Goal: Navigation & Orientation: Find specific page/section

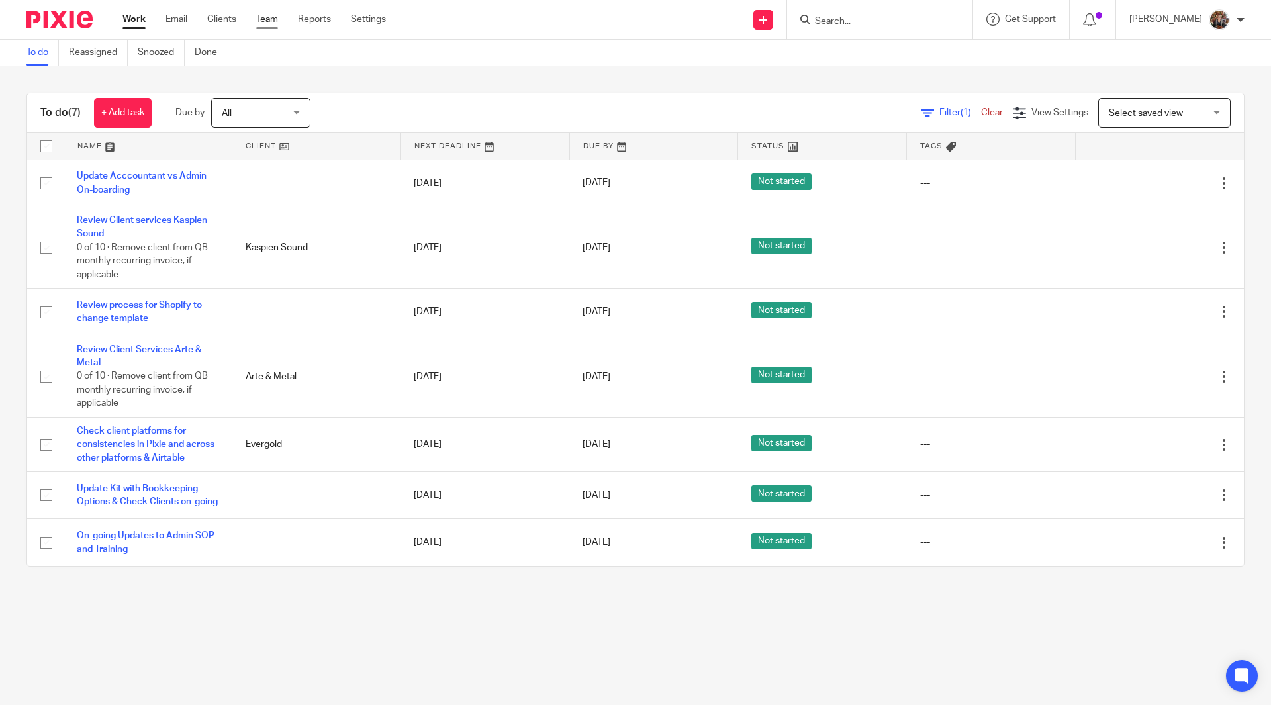
click at [260, 19] on link "Team" at bounding box center [267, 19] width 22 height 13
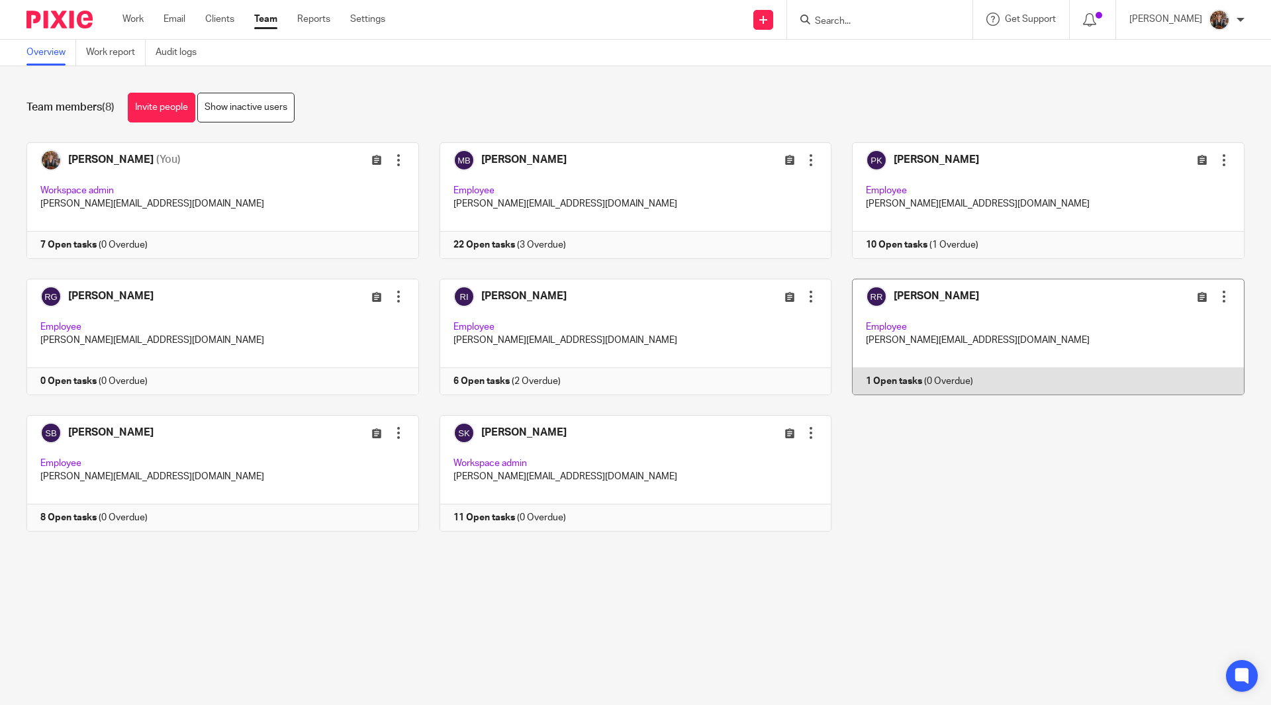
click at [954, 299] on link at bounding box center [1038, 337] width 413 height 117
